Goal: Task Accomplishment & Management: Complete application form

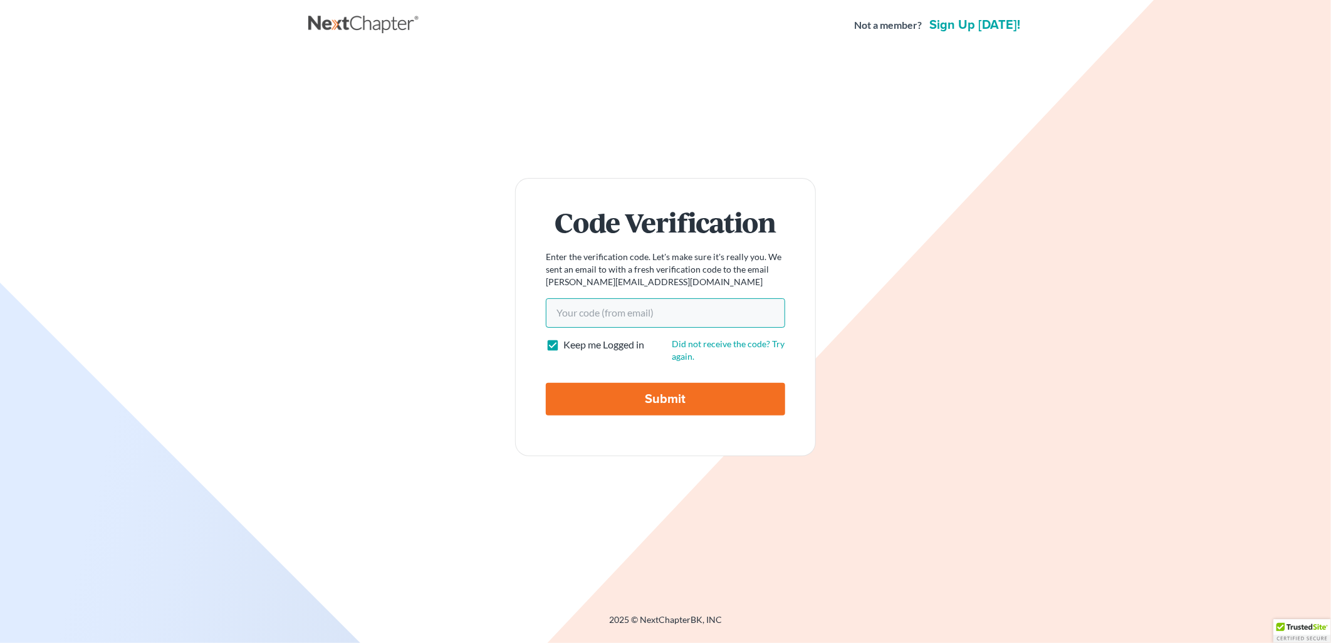
click at [637, 313] on input "Your code(from email)" at bounding box center [665, 312] width 239 height 29
type input "b20110"
click at [643, 405] on input "Submit" at bounding box center [665, 399] width 239 height 33
type input "Thinking..."
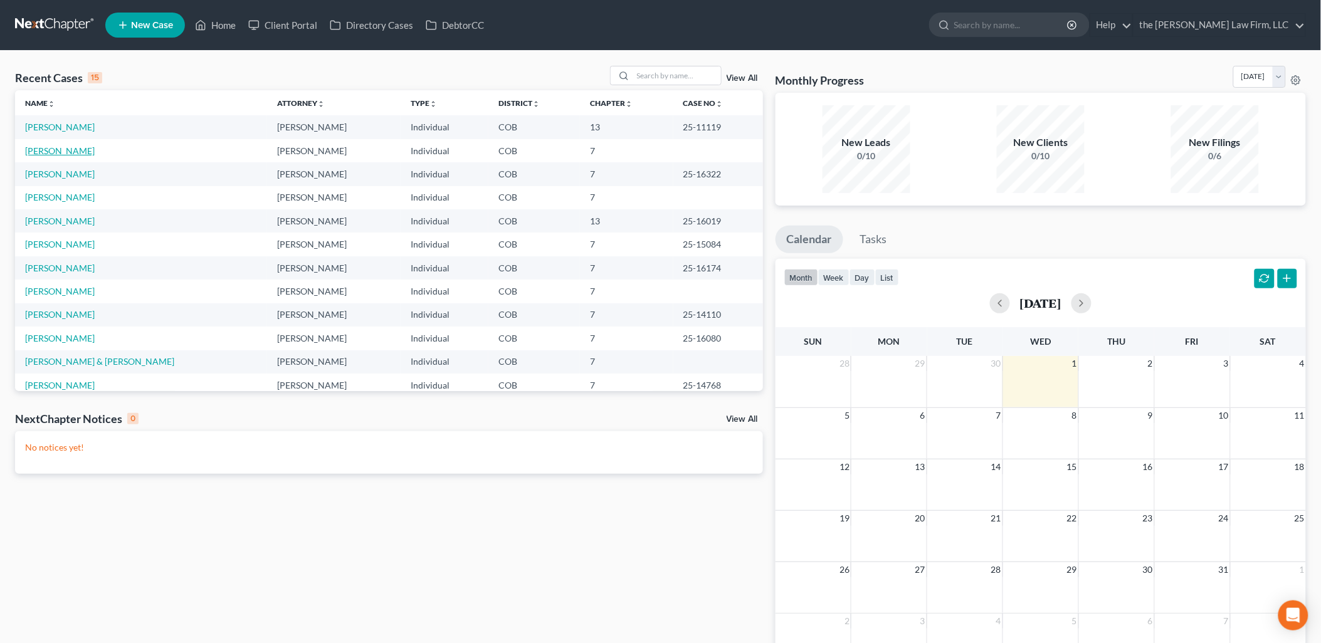
drag, startPoint x: 39, startPoint y: 147, endPoint x: 47, endPoint y: 146, distance: 7.5
click at [40, 147] on link "[PERSON_NAME]" at bounding box center [60, 150] width 70 height 11
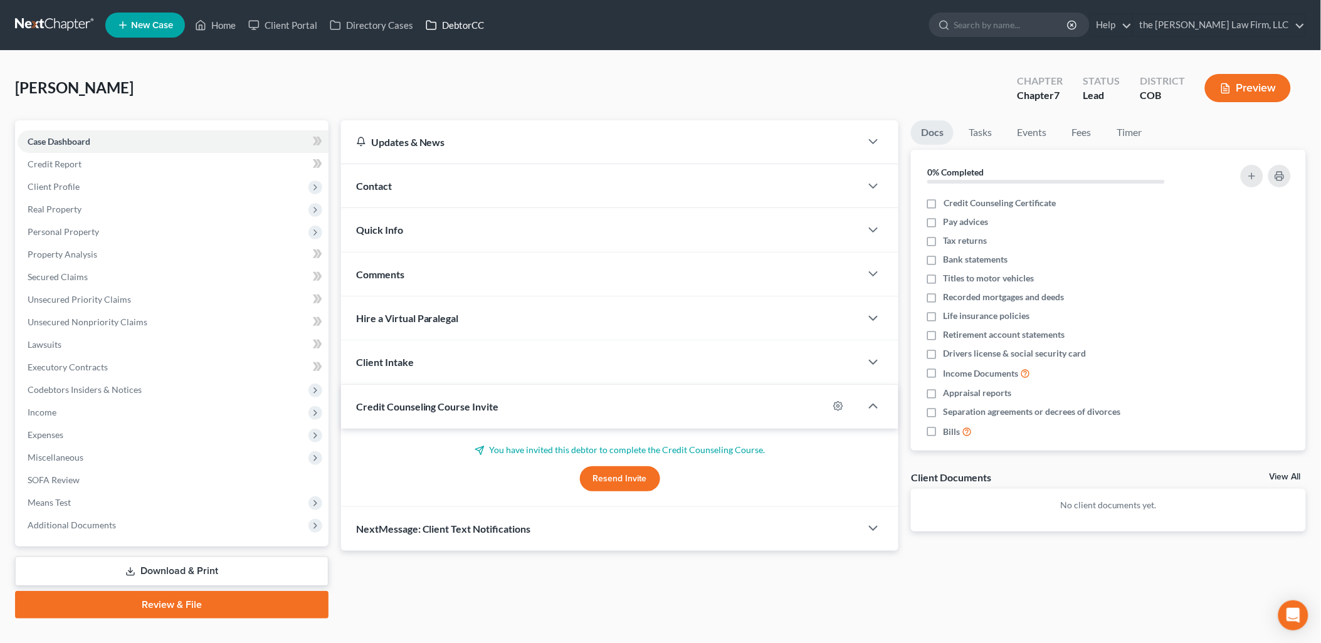
click at [464, 27] on link "DebtorCC" at bounding box center [454, 25] width 71 height 23
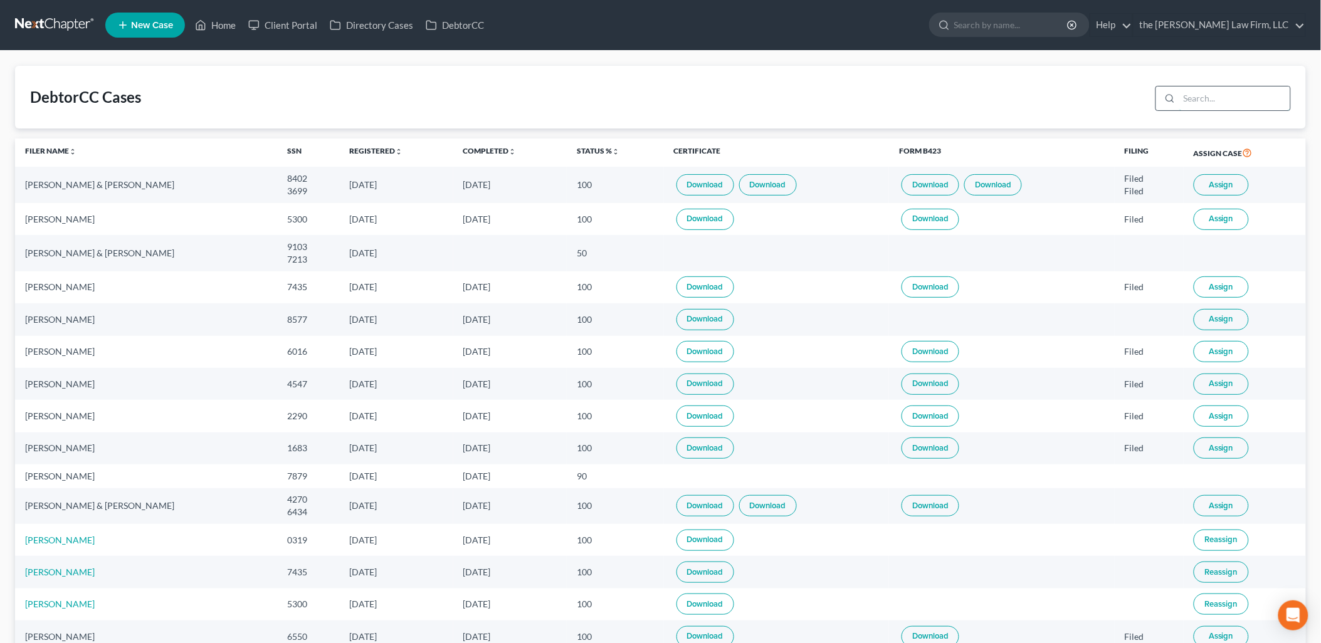
click at [1225, 99] on input "search" at bounding box center [1234, 99] width 111 height 24
type input "[PERSON_NAME]"
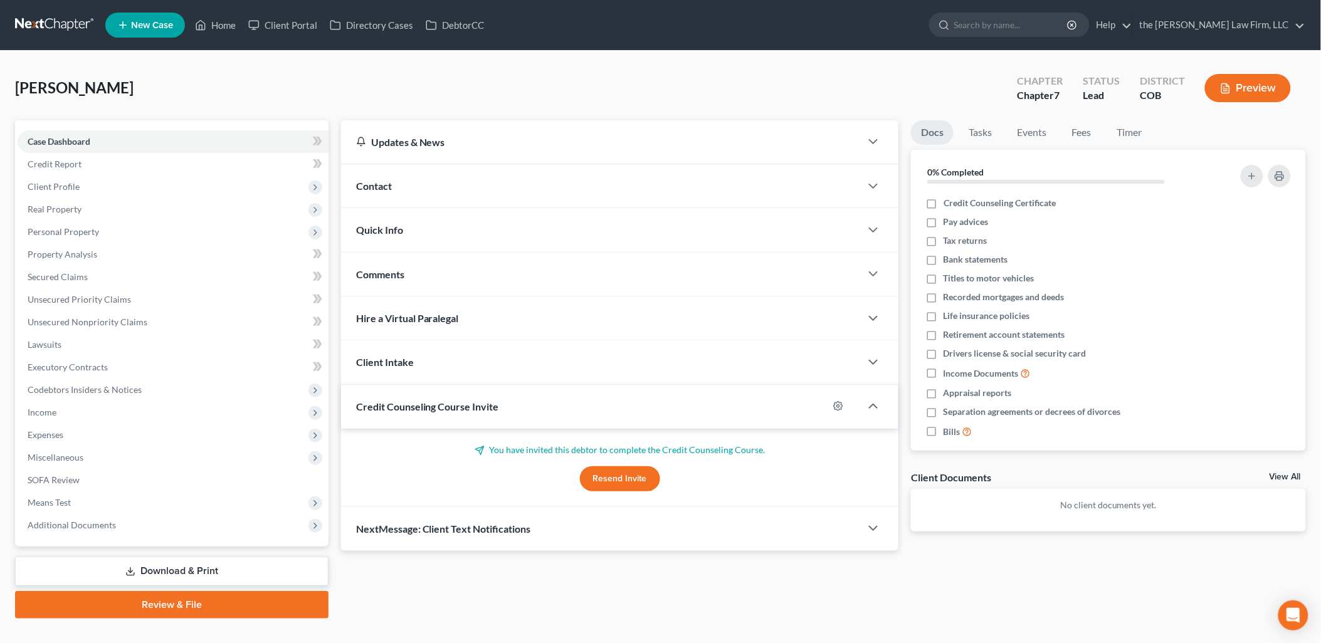
click at [626, 484] on button "Resend Invite" at bounding box center [620, 478] width 80 height 25
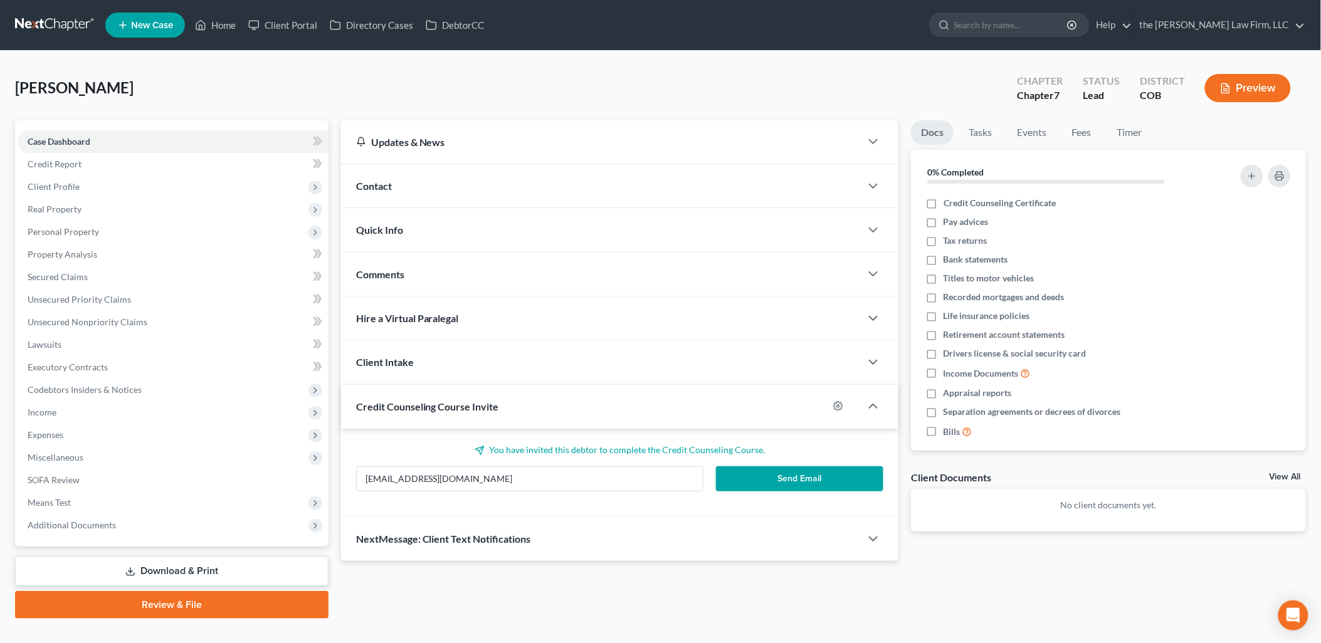
click at [836, 473] on button "Send Email" at bounding box center [799, 478] width 167 height 25
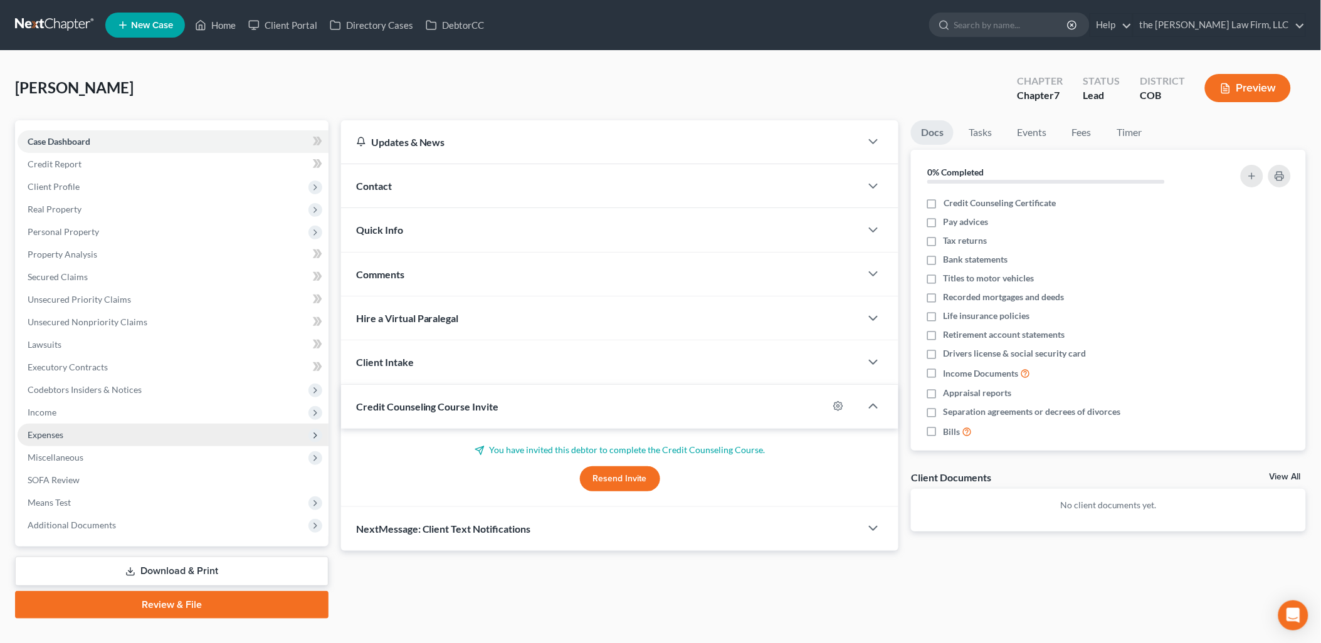
scroll to position [21, 0]
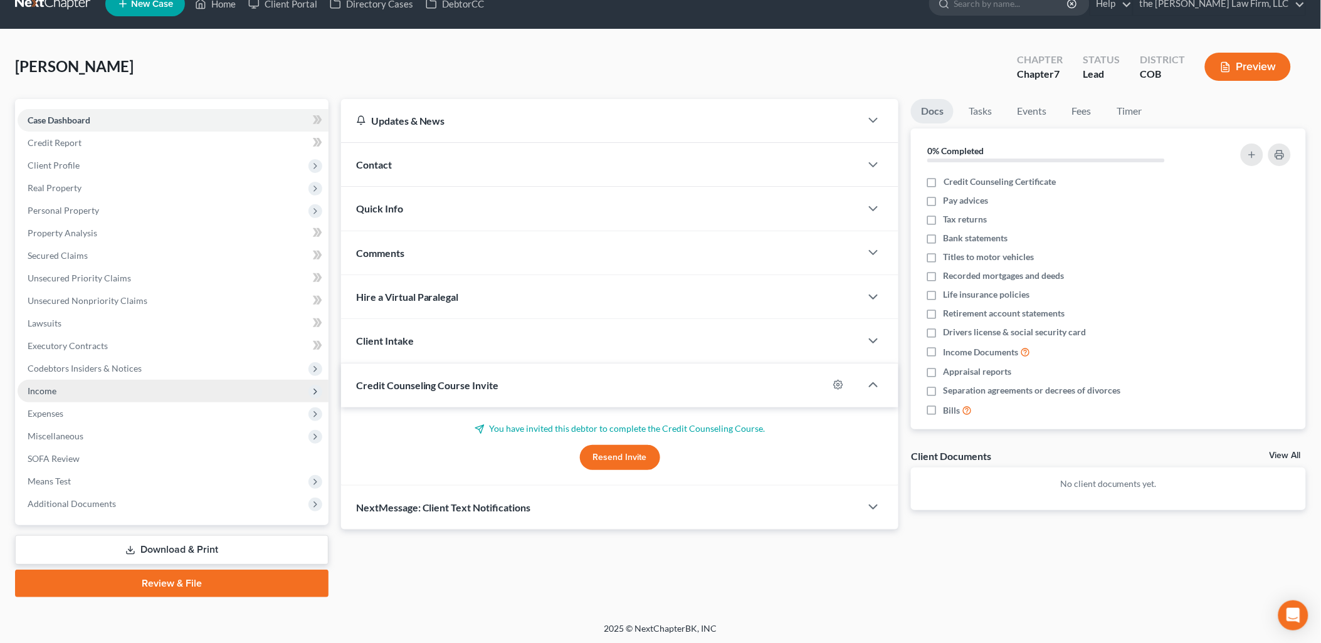
drag, startPoint x: 24, startPoint y: 393, endPoint x: 137, endPoint y: 397, distance: 112.9
click at [26, 393] on span "Income" at bounding box center [173, 391] width 311 height 23
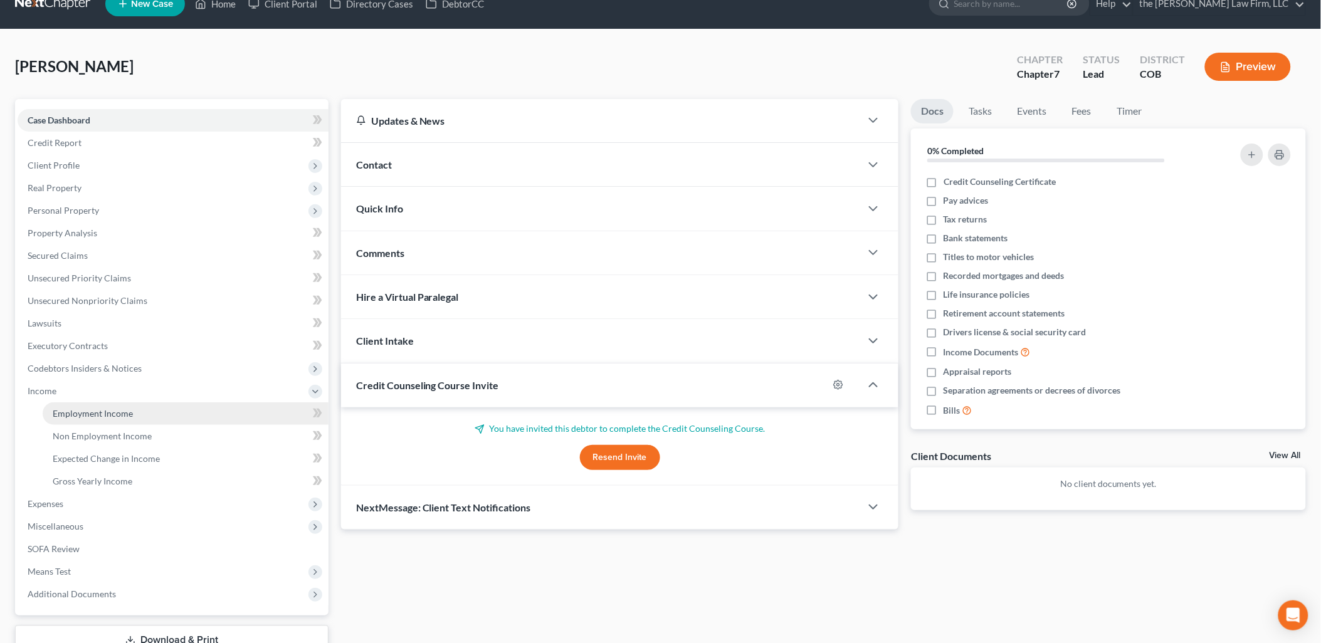
click at [66, 416] on span "Employment Income" at bounding box center [93, 413] width 80 height 11
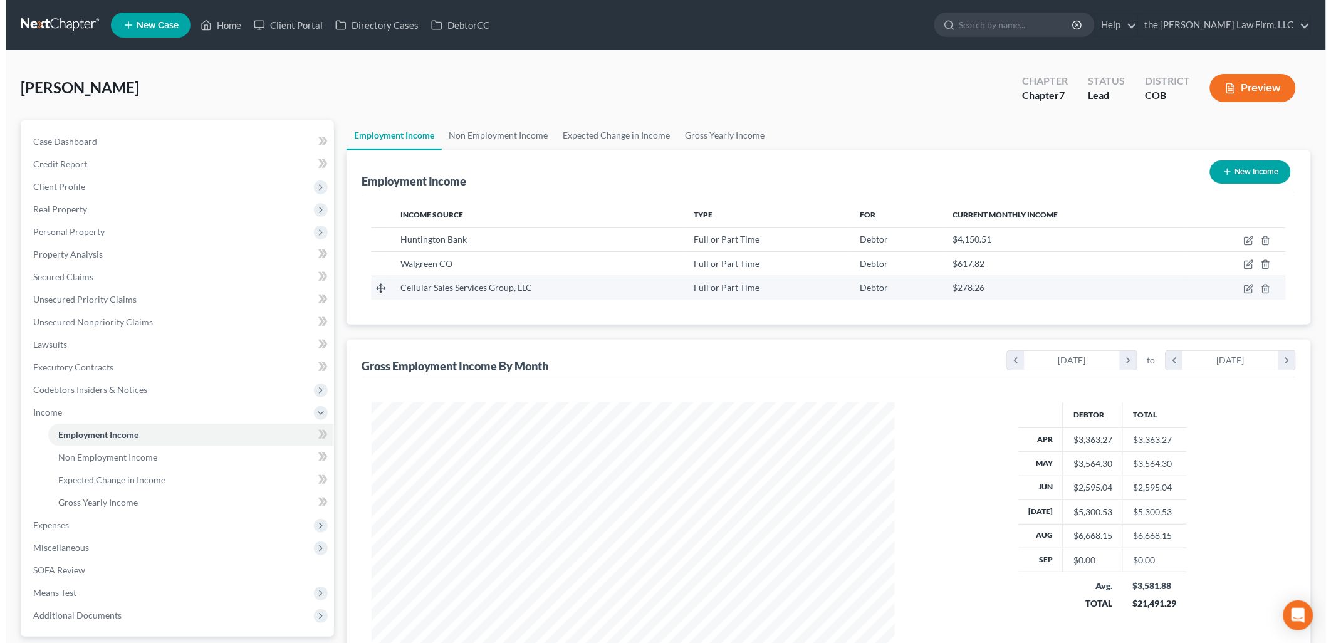
scroll to position [261, 548]
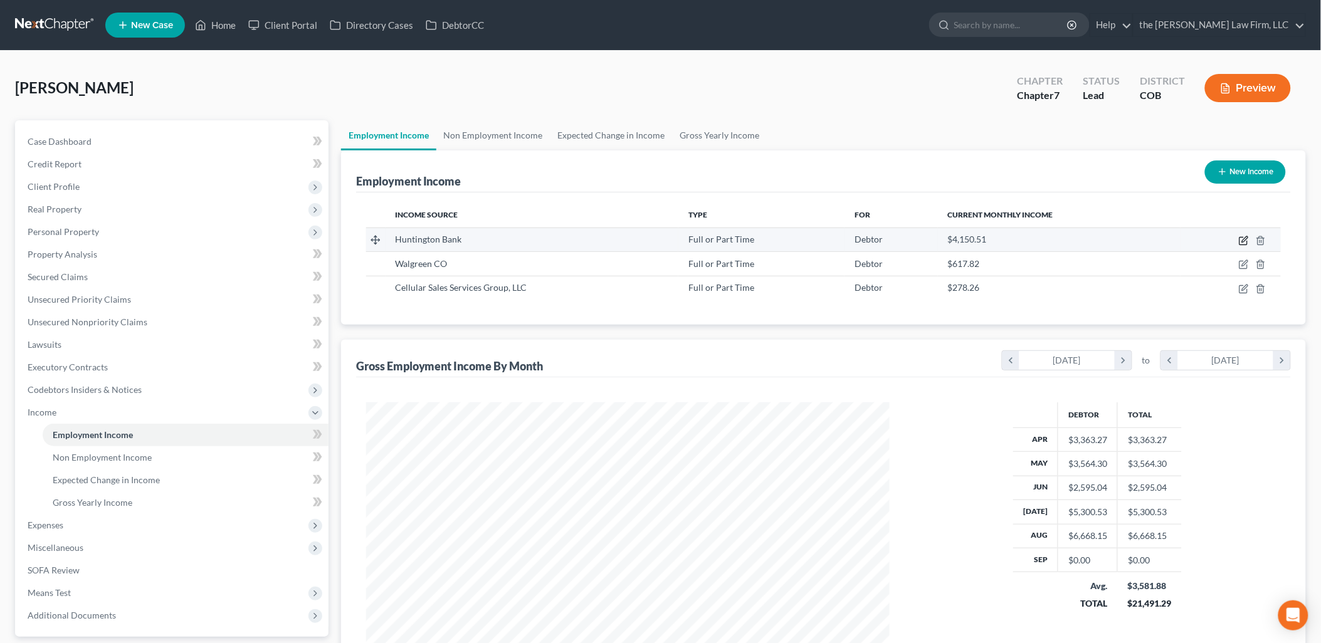
click at [1246, 243] on icon "button" at bounding box center [1244, 241] width 10 height 10
select select "0"
select select "36"
select select "2"
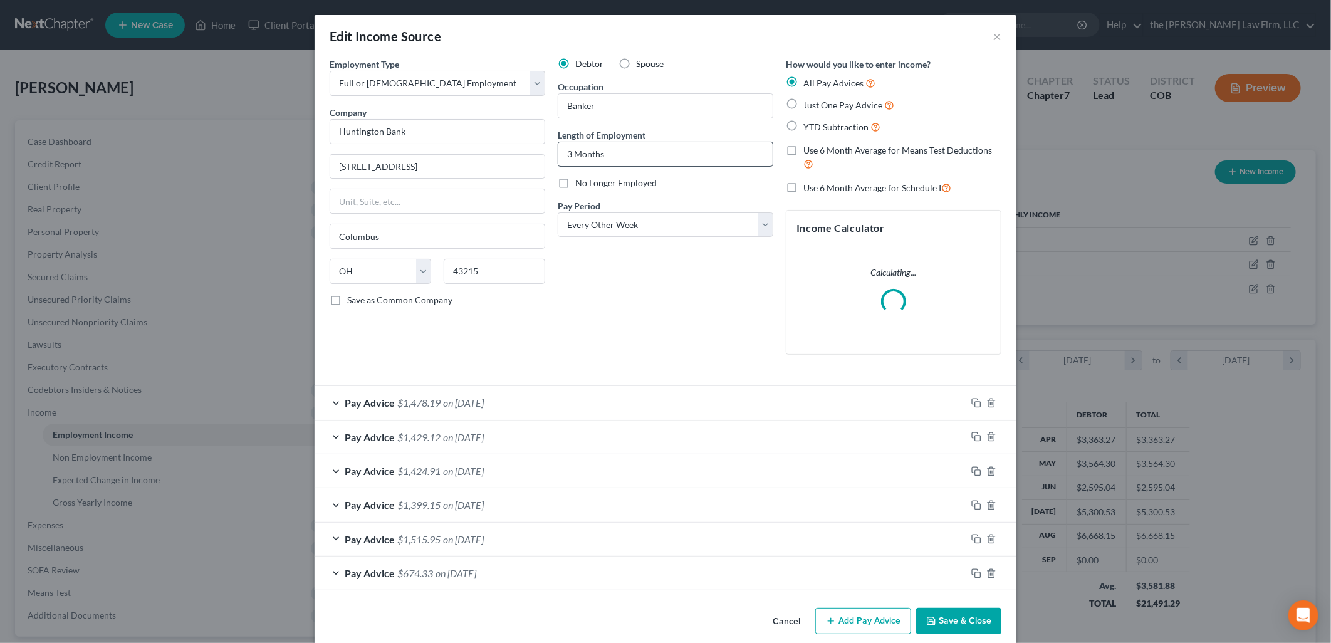
scroll to position [264, 553]
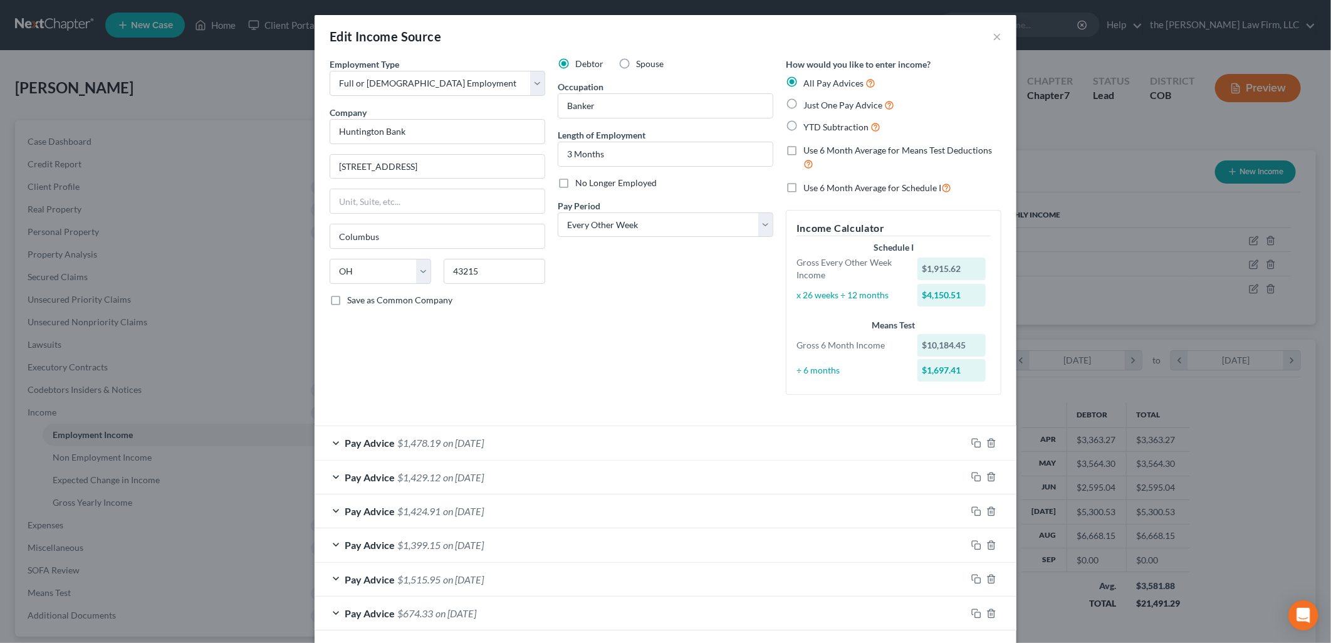
click at [648, 274] on div "Debtor Spouse Occupation Banker Length of Employment 3 Months No Longer Employe…" at bounding box center [666, 231] width 228 height 347
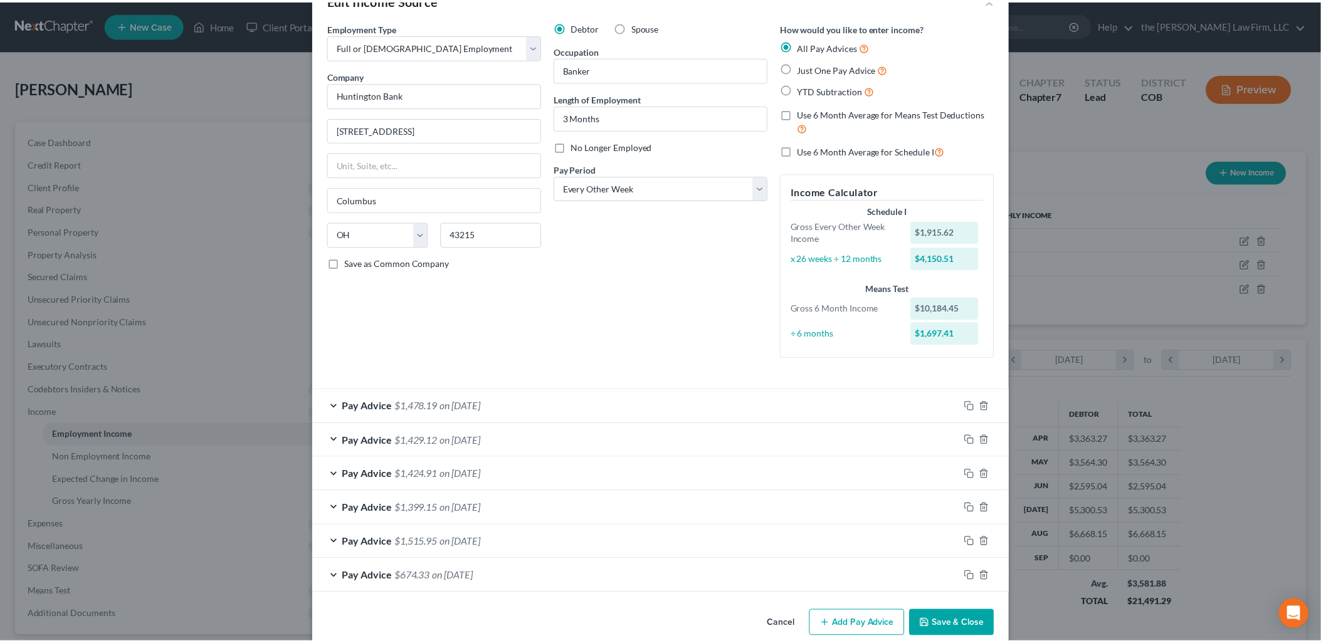
scroll to position [56, 0]
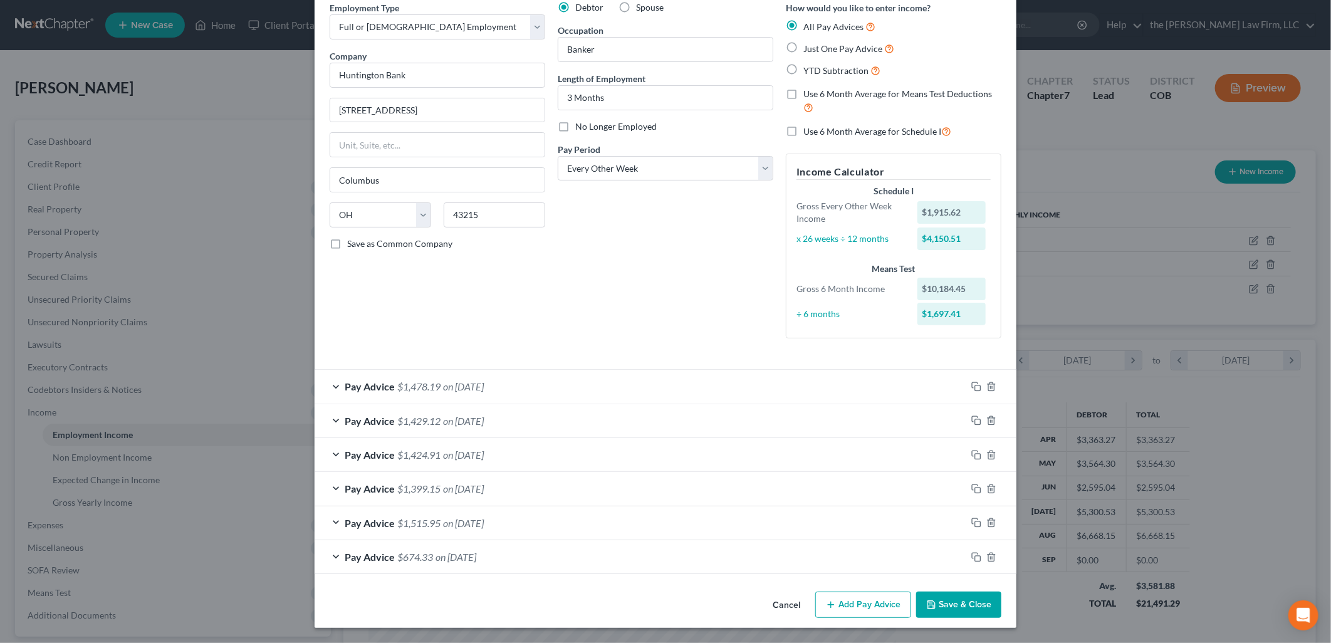
click at [985, 600] on button "Save & Close" at bounding box center [958, 605] width 85 height 26
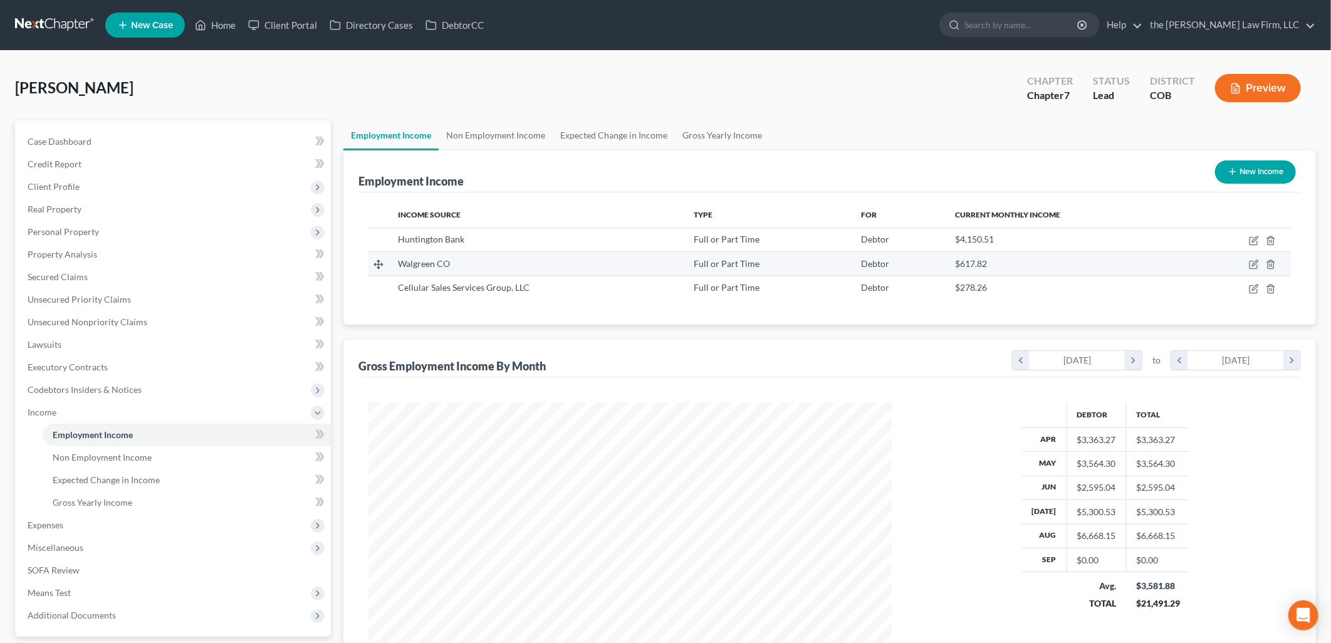
scroll to position [626572, 626285]
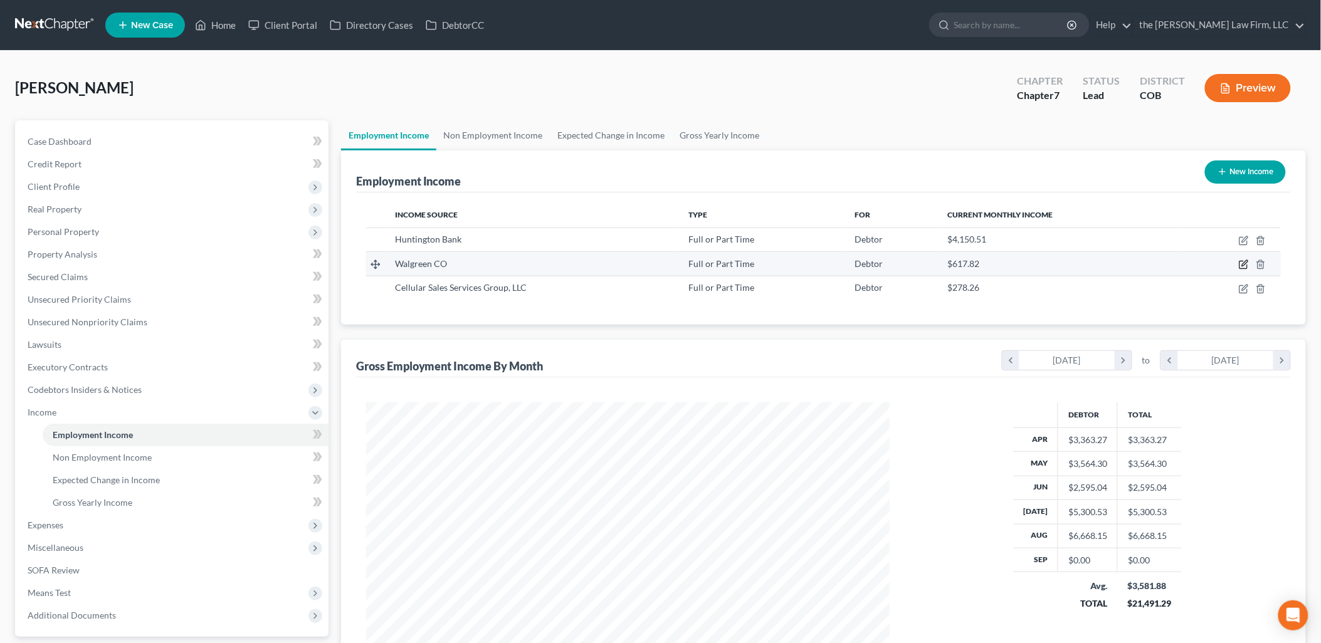
click at [1244, 265] on icon "button" at bounding box center [1245, 264] width 6 height 6
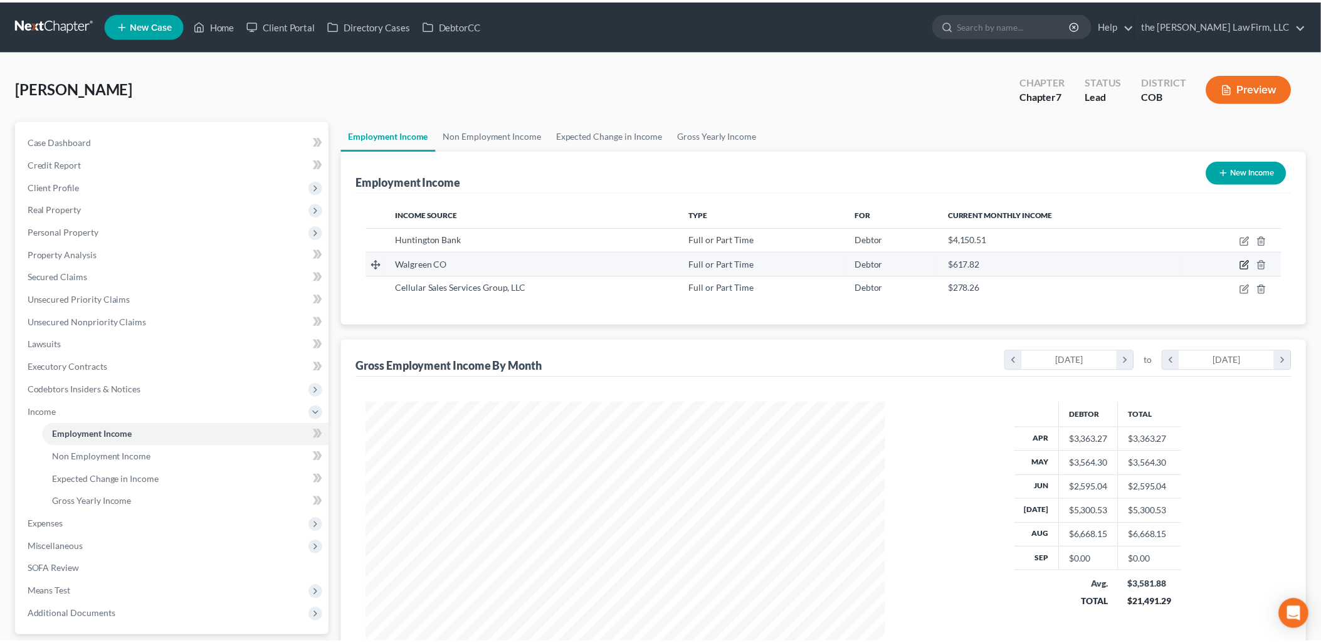
scroll to position [264, 553]
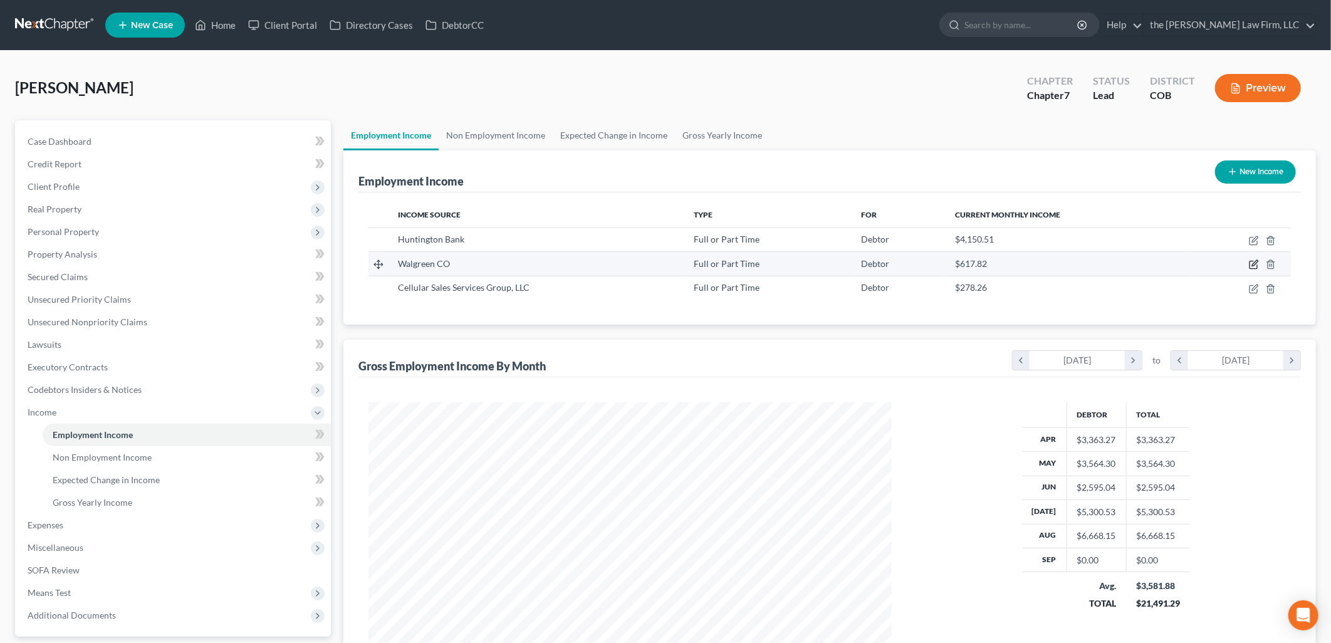
select select "0"
select select "14"
select select "0"
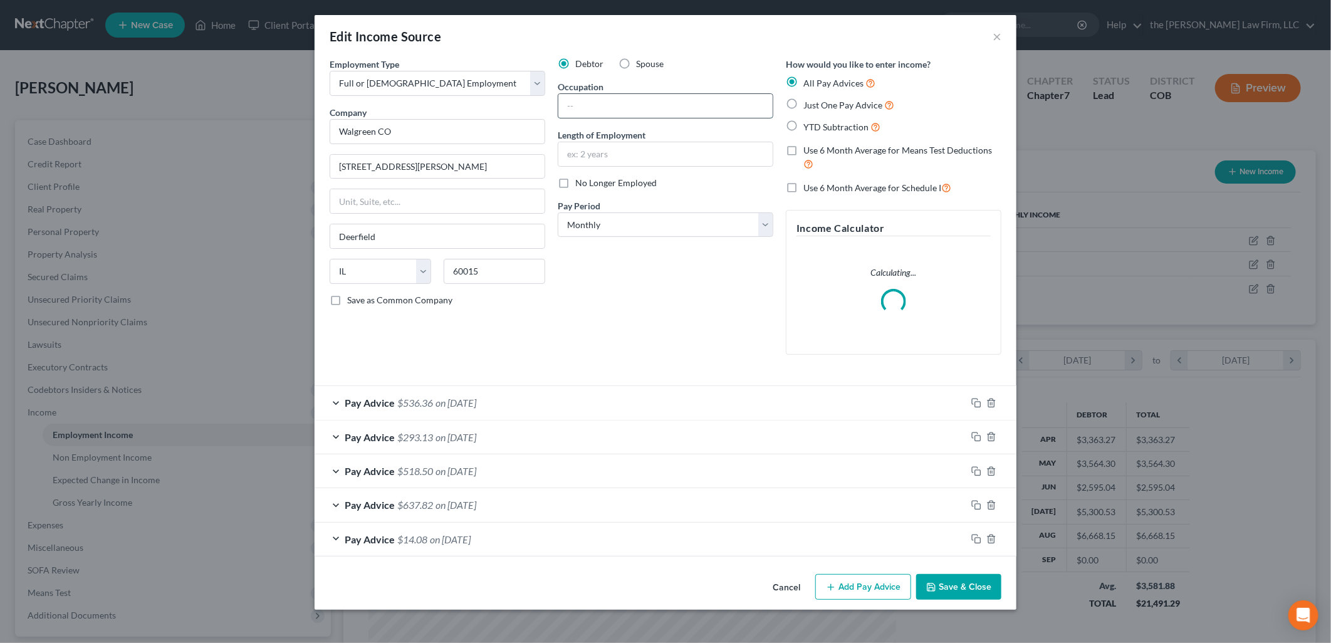
click at [624, 103] on input "text" at bounding box center [666, 106] width 214 height 24
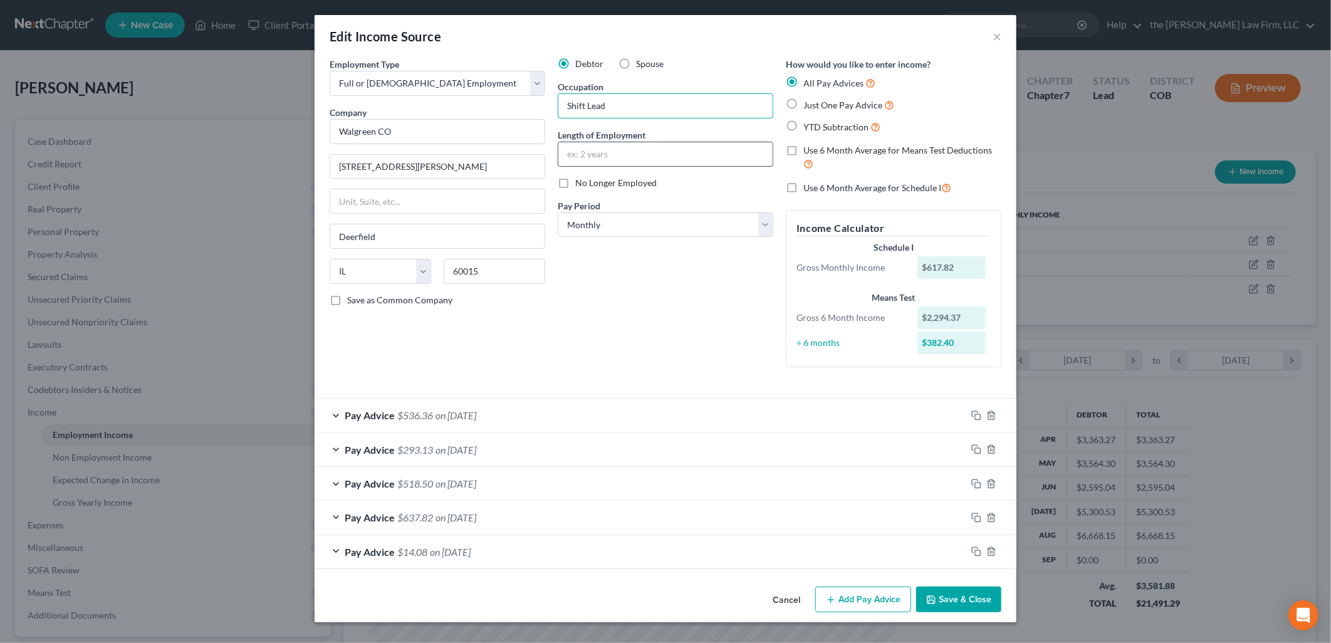
type input "Shift Lead"
click at [659, 154] on input "text" at bounding box center [666, 154] width 214 height 24
click at [575, 184] on label "No Longer Employed" at bounding box center [615, 183] width 81 height 13
click at [580, 184] on input "No Longer Employed" at bounding box center [584, 181] width 8 height 8
checkbox input "true"
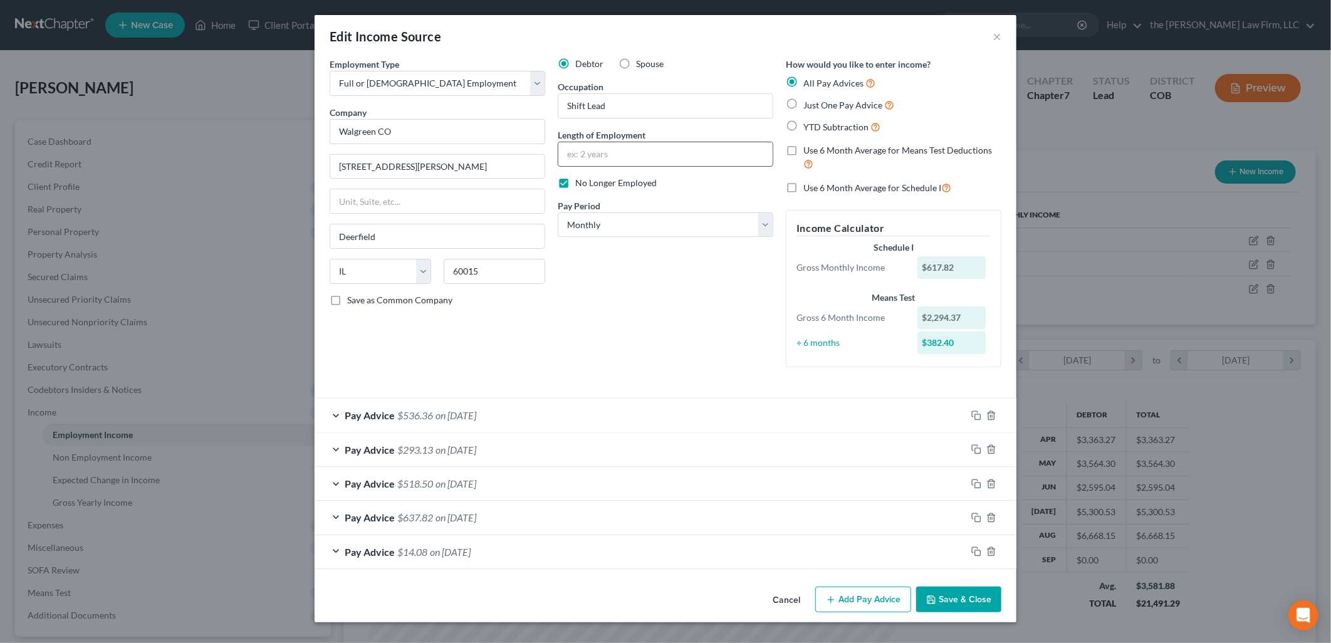
click at [618, 149] on input "text" at bounding box center [666, 154] width 214 height 24
type input "3 Months"
click at [624, 339] on div "Debtor Spouse Occupation Shift Lead Length of Employment 3 Months No Longer Emp…" at bounding box center [666, 218] width 228 height 320
click at [606, 221] on select "Select Monthly Twice Monthly Every Other Week Weekly" at bounding box center [666, 224] width 216 height 25
select select "2"
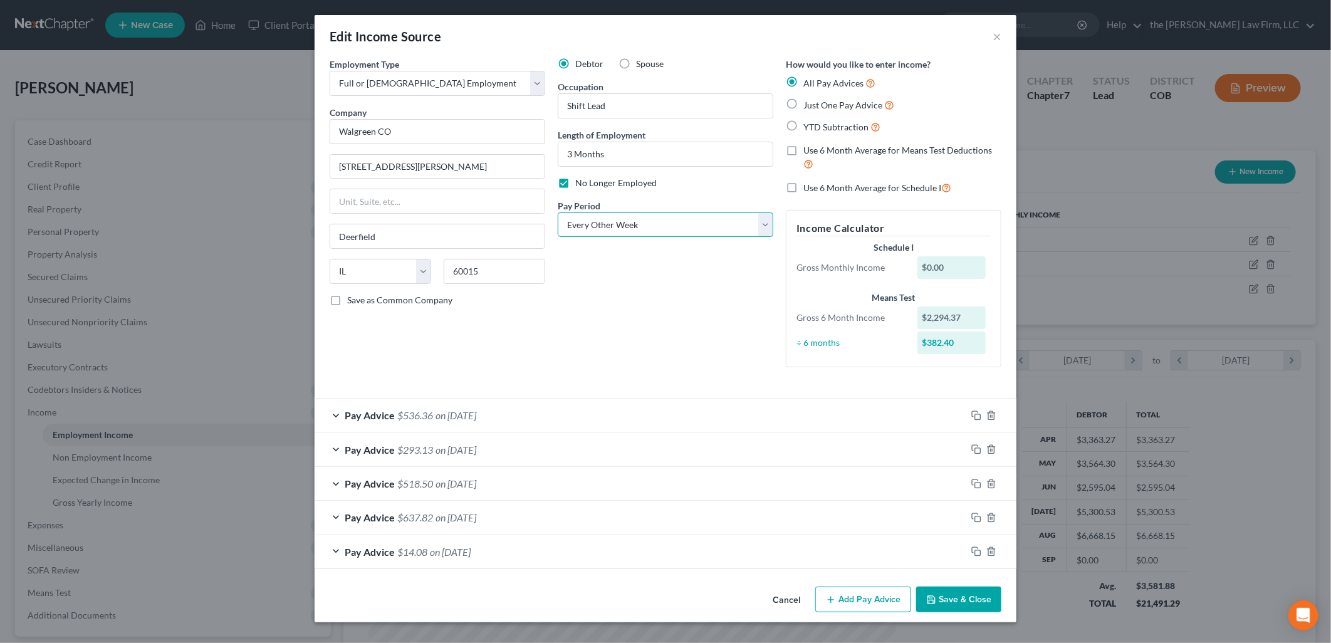
click at [558, 212] on select "Select Monthly Twice Monthly Every Other Week Weekly" at bounding box center [666, 224] width 216 height 25
click at [969, 602] on button "Save & Close" at bounding box center [958, 600] width 85 height 26
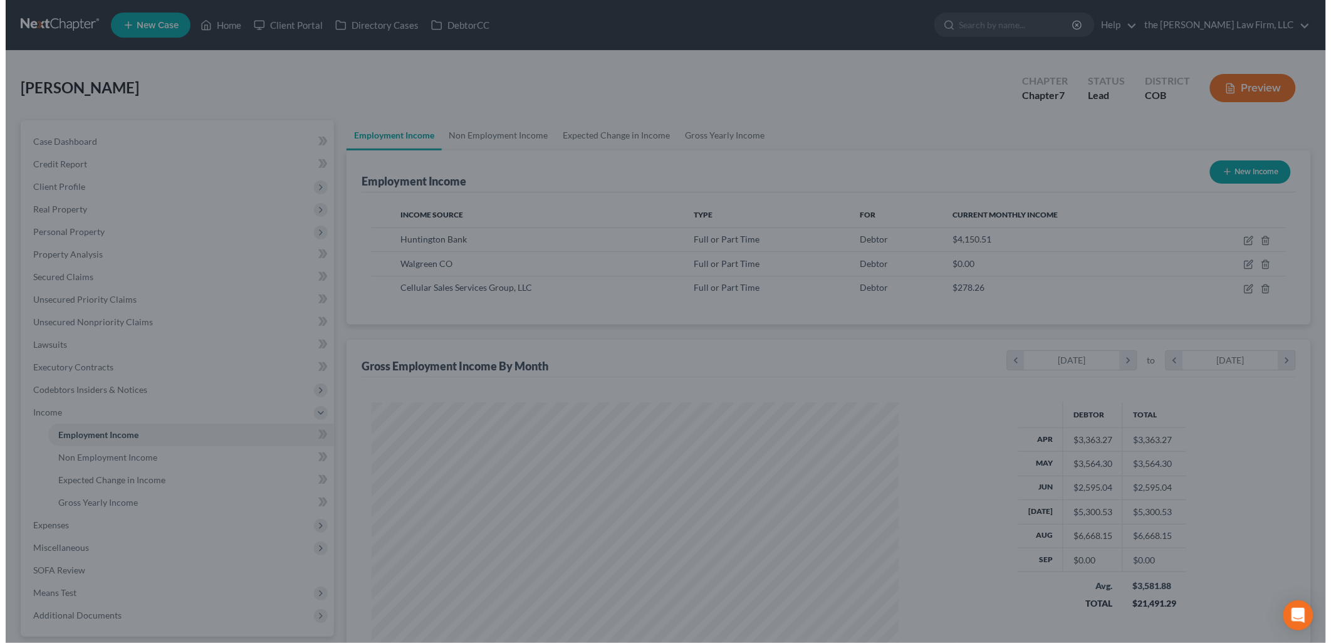
scroll to position [626572, 626285]
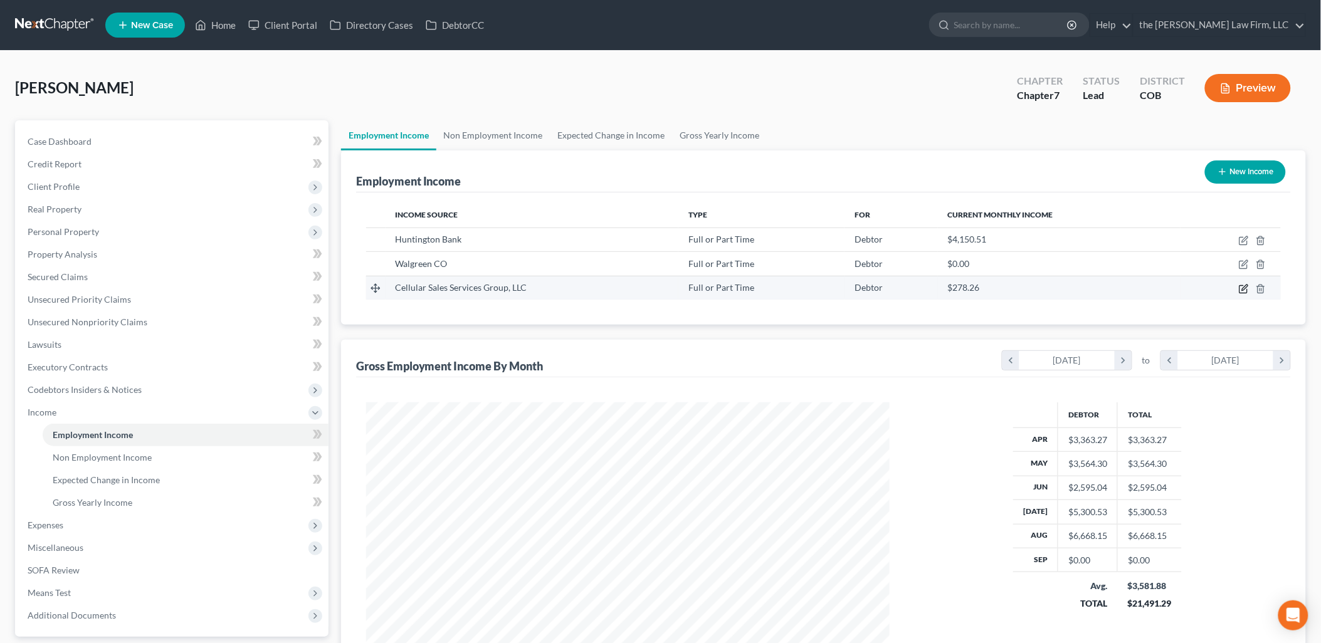
click at [1242, 288] on icon "button" at bounding box center [1244, 289] width 10 height 10
select select "0"
select select "44"
select select "0"
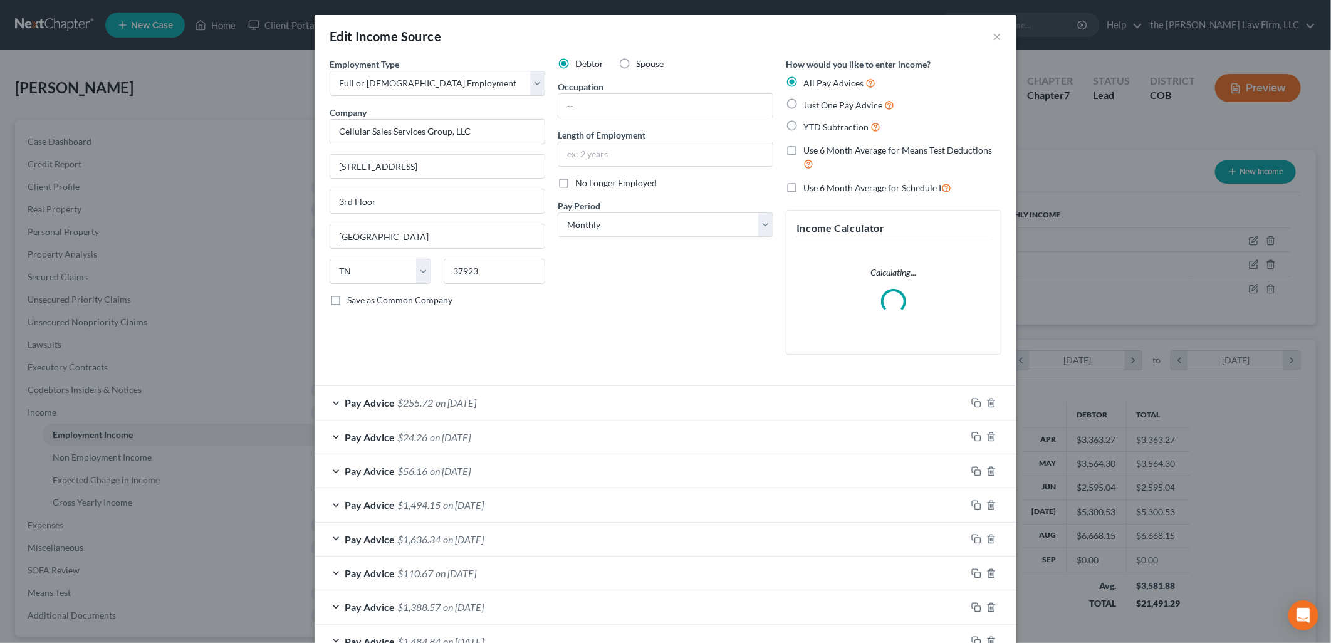
scroll to position [264, 553]
click at [732, 117] on input "text" at bounding box center [666, 106] width 214 height 24
click at [721, 82] on div "Occupation" at bounding box center [666, 99] width 216 height 38
drag, startPoint x: 597, startPoint y: 184, endPoint x: 612, endPoint y: 158, distance: 30.3
click at [598, 184] on span "No Longer Employed" at bounding box center [615, 182] width 81 height 11
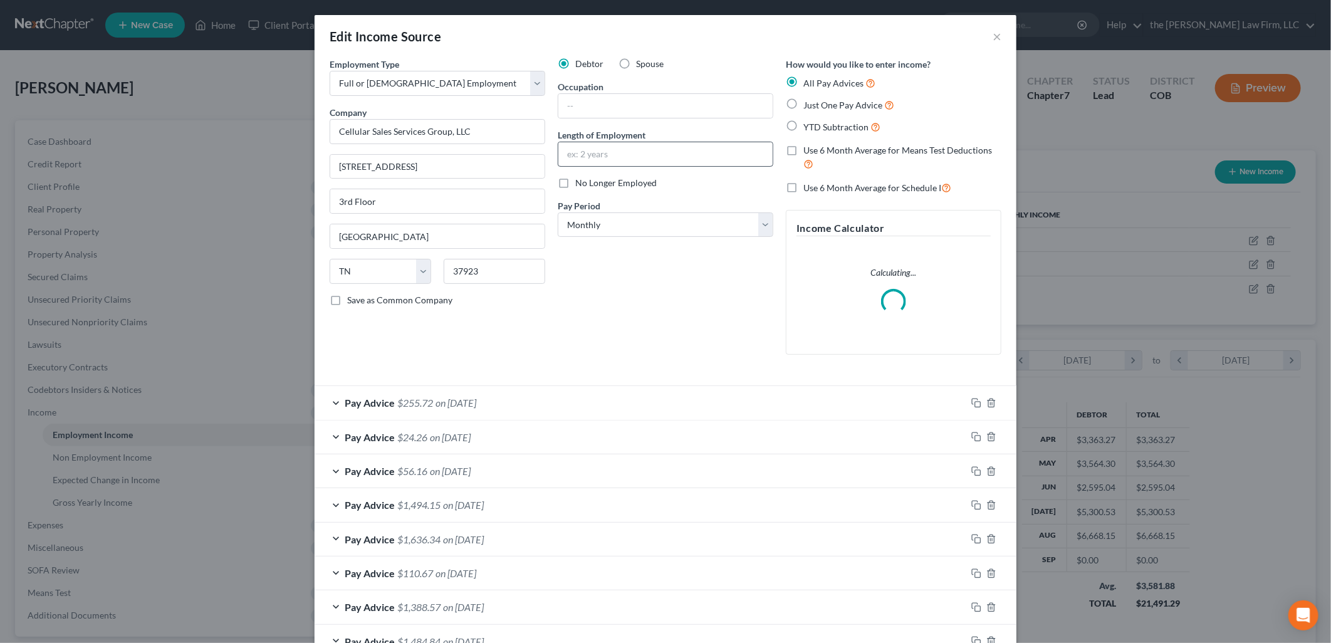
click at [589, 184] on input "No Longer Employed" at bounding box center [584, 181] width 8 height 8
checkbox input "true"
click at [618, 107] on input "text" at bounding box center [666, 106] width 214 height 24
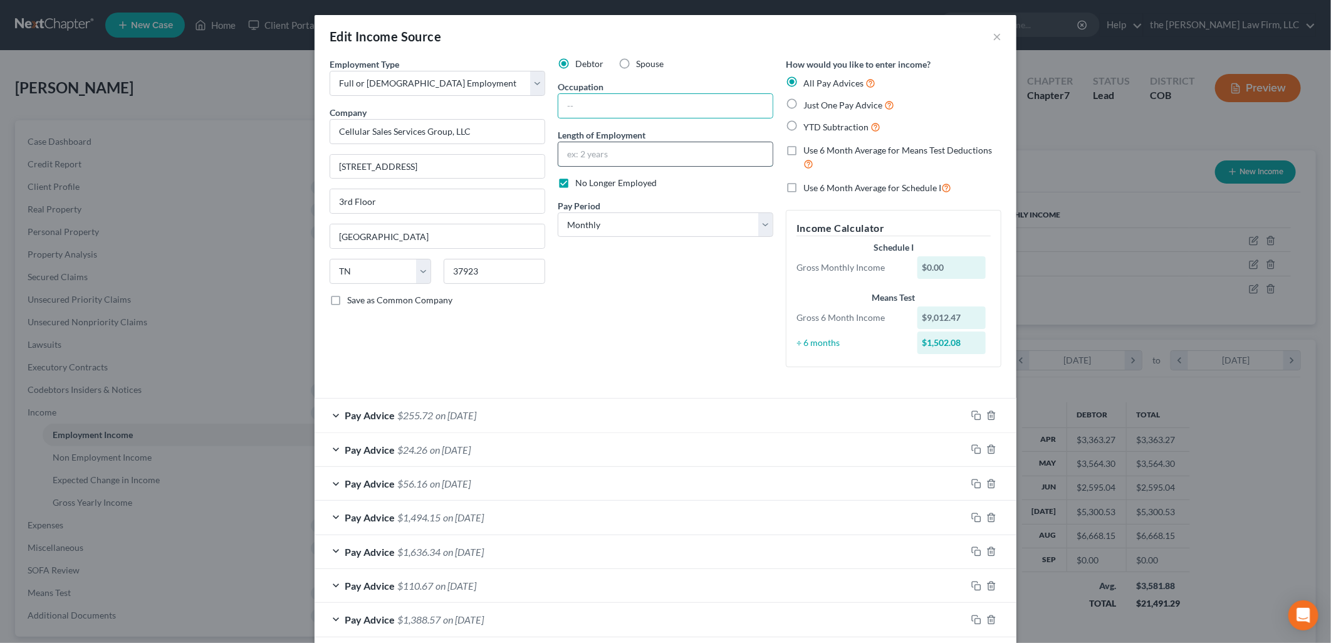
click at [569, 153] on input "text" at bounding box center [666, 154] width 214 height 24
type input "5 months"
click at [725, 46] on div "Edit Income Source ×" at bounding box center [666, 36] width 702 height 43
click at [579, 109] on input "text" at bounding box center [666, 106] width 214 height 24
click at [711, 72] on div "Debtor Spouse Occupation Length of Employment 5 months No Longer Employed Pay P…" at bounding box center [666, 218] width 228 height 320
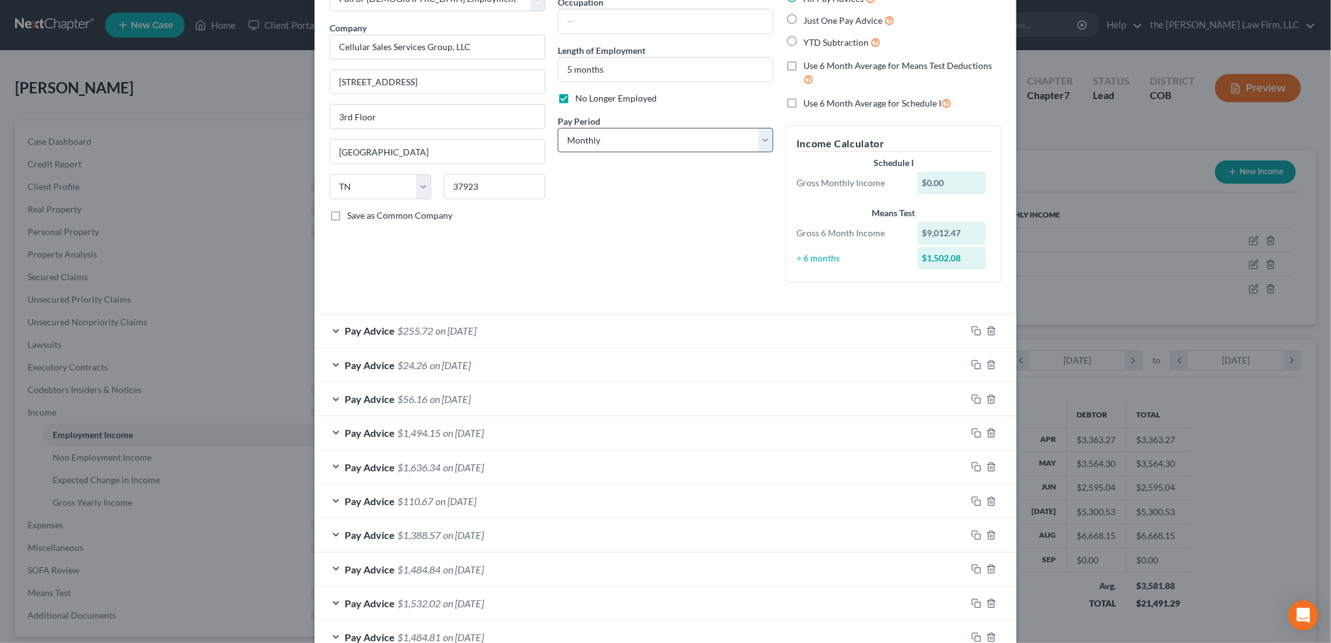
scroll to position [0, 0]
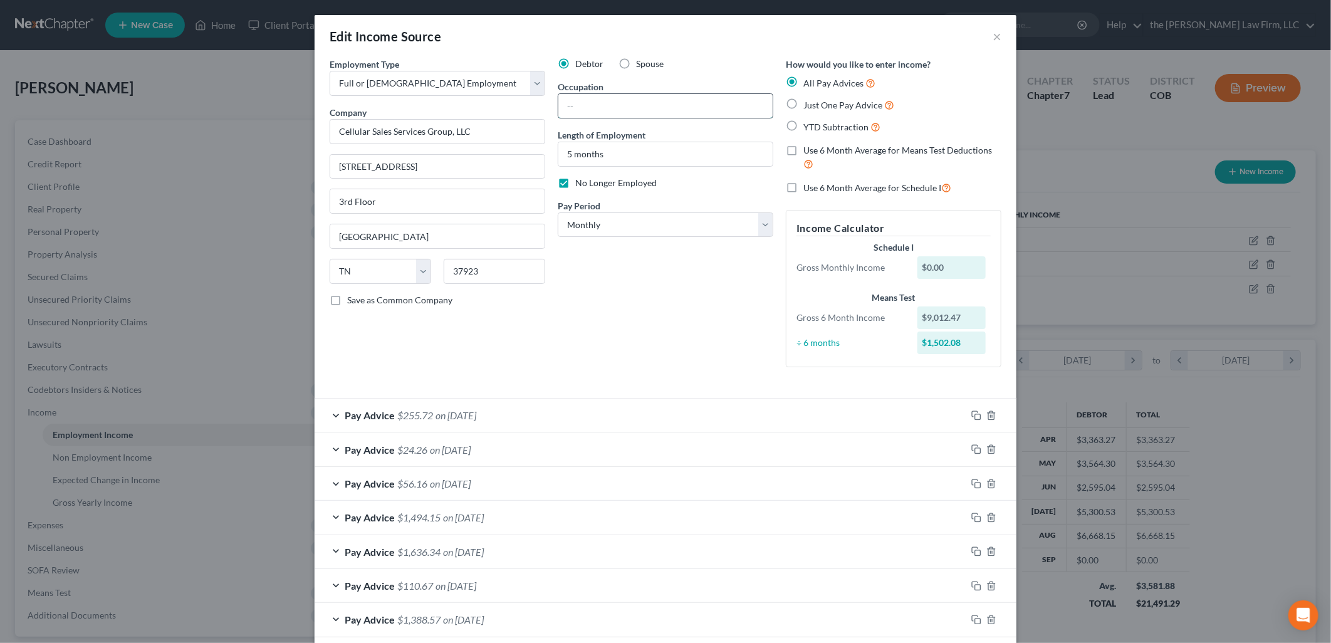
click at [600, 114] on input "text" at bounding box center [666, 106] width 214 height 24
click at [642, 108] on input "Sales" at bounding box center [666, 106] width 214 height 24
type input "Sales Dealer"
click at [615, 212] on select "Select Monthly Twice Monthly Every Other Week Weekly" at bounding box center [666, 224] width 216 height 25
click at [558, 212] on select "Select Monthly Twice Monthly Every Other Week Weekly" at bounding box center [666, 224] width 216 height 25
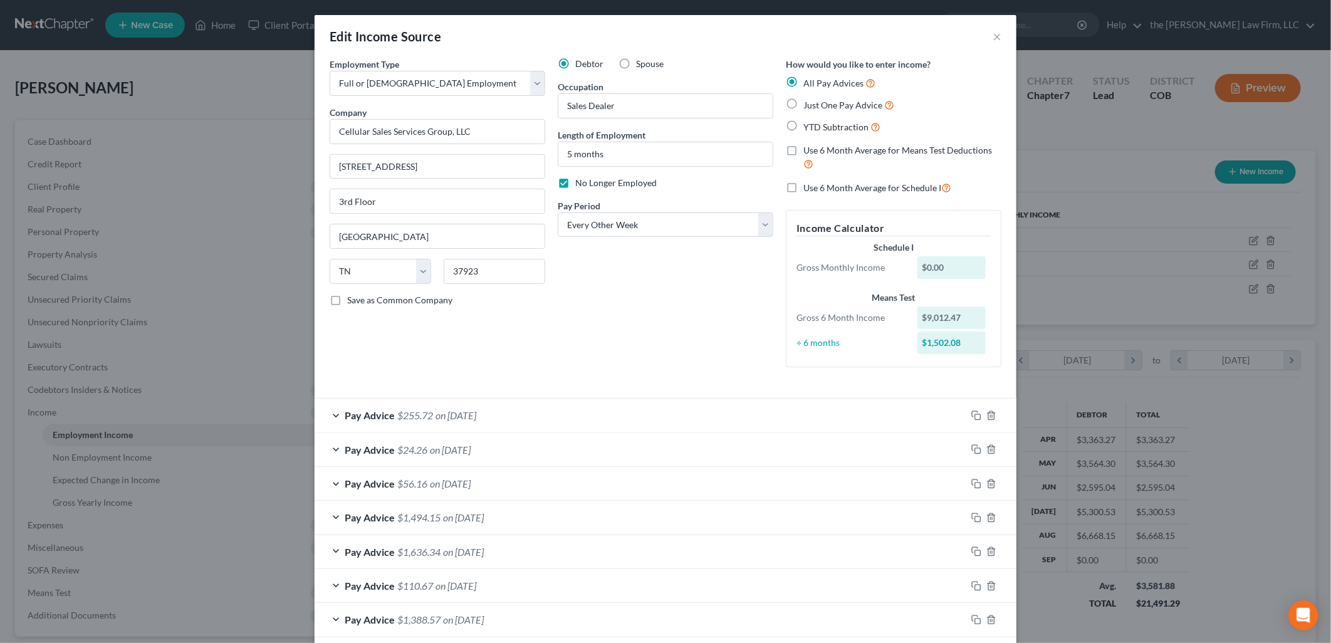
click at [610, 266] on div "Debtor Spouse Occupation Sales Dealer Length of Employment 5 months No Longer E…" at bounding box center [666, 218] width 228 height 320
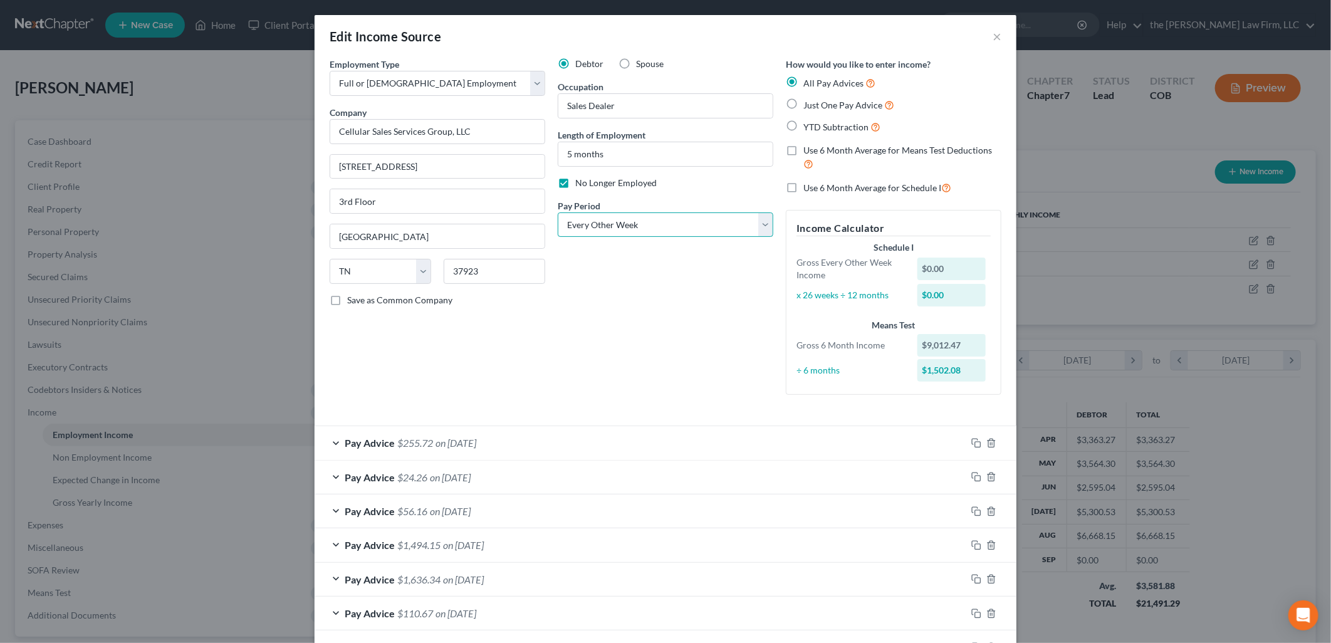
click at [601, 229] on select "Select Monthly Twice Monthly Every Other Week Weekly" at bounding box center [666, 224] width 216 height 25
select select "1"
click at [558, 212] on select "Select Monthly Twice Monthly Every Other Week Weekly" at bounding box center [666, 224] width 216 height 25
click at [685, 333] on div "Debtor Spouse Occupation Sales Dealer Length of Employment 5 months No Longer E…" at bounding box center [666, 231] width 228 height 347
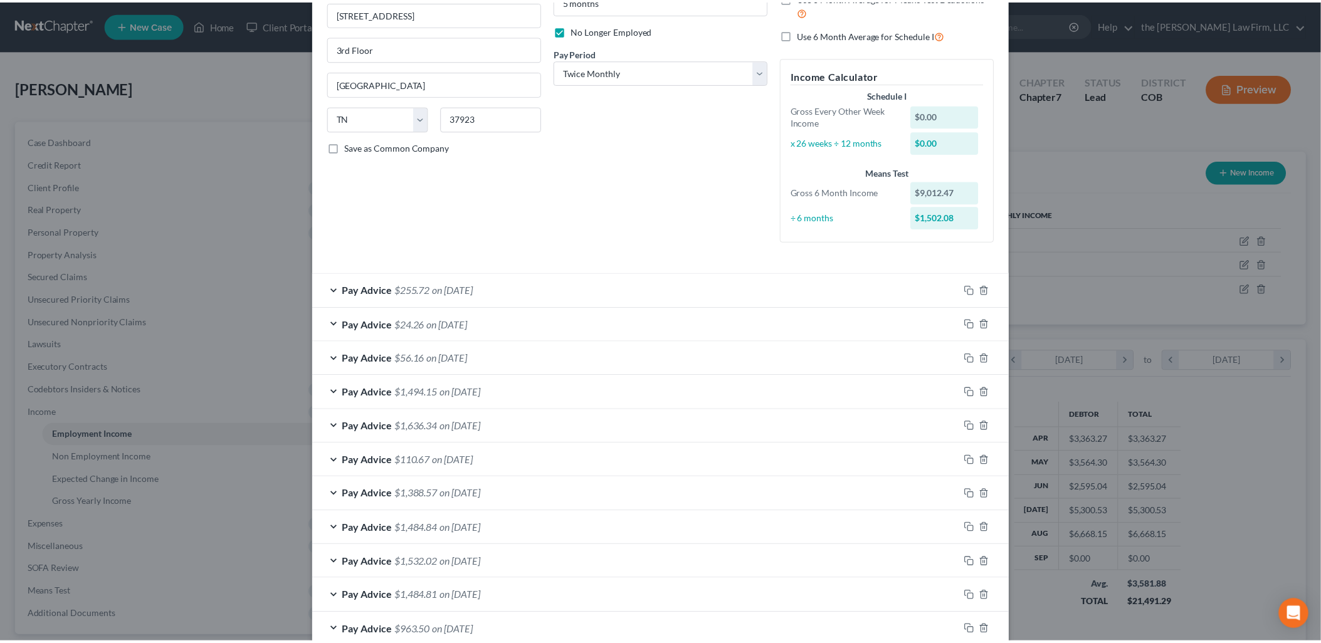
scroll to position [227, 0]
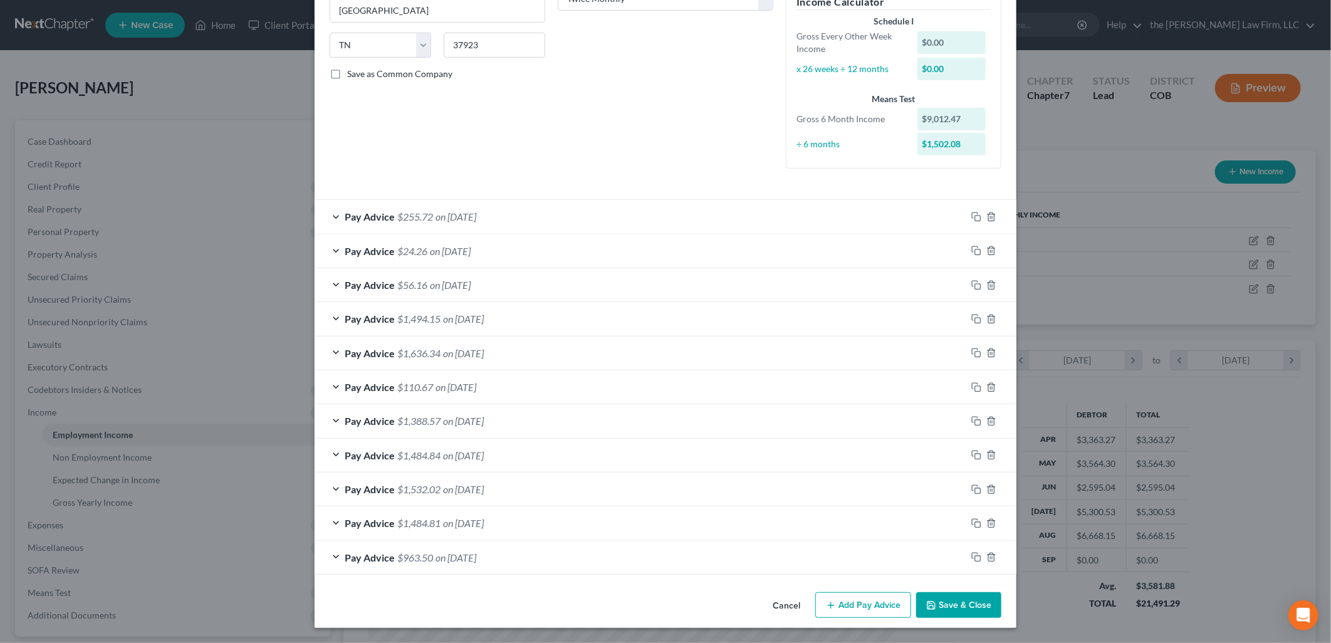
click at [978, 611] on button "Save & Close" at bounding box center [958, 605] width 85 height 26
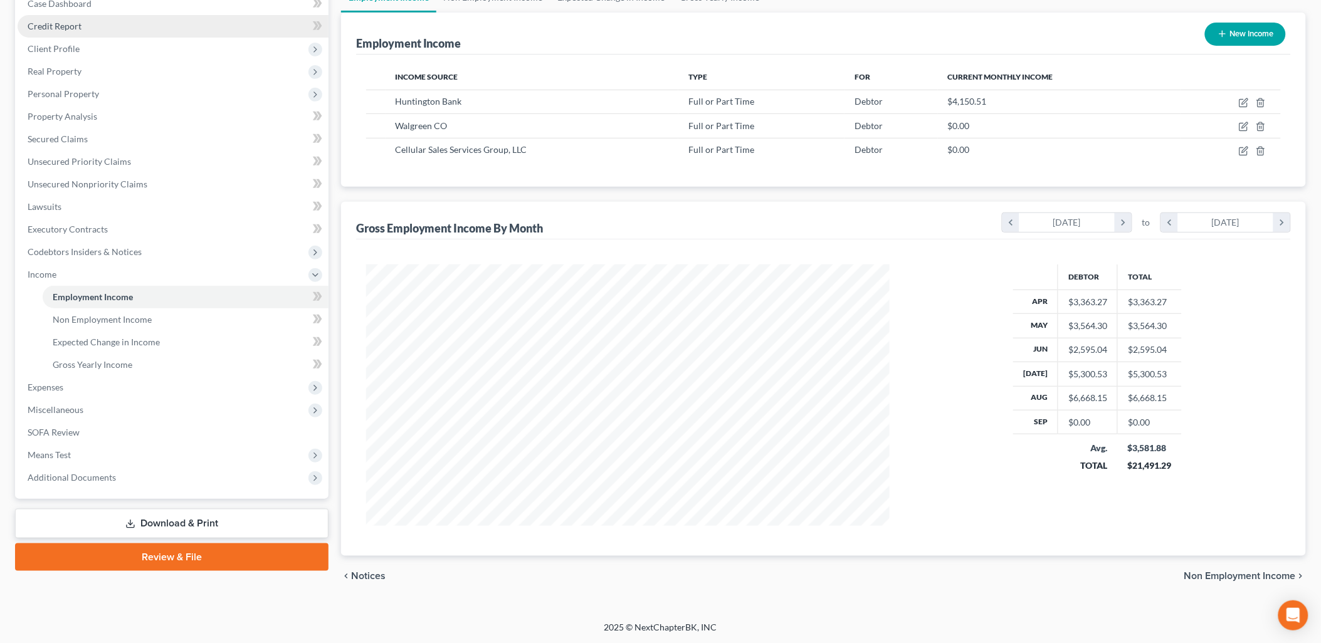
scroll to position [0, 0]
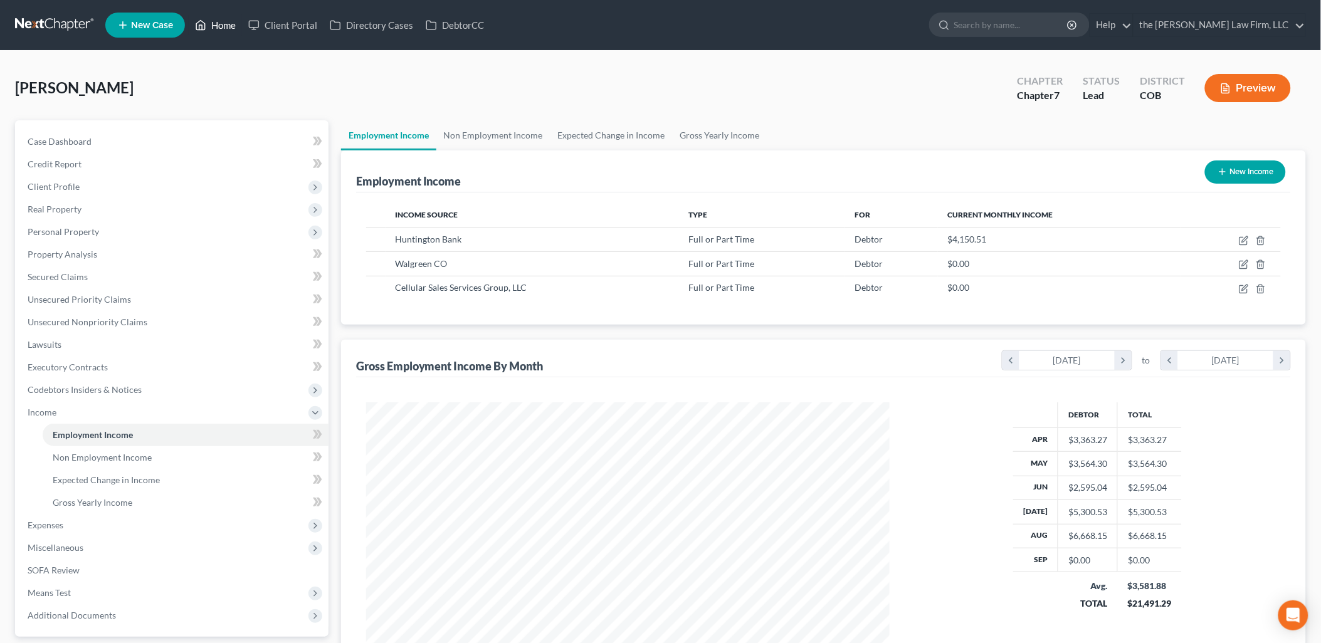
click at [218, 21] on link "Home" at bounding box center [215, 25] width 53 height 23
